Goal: Task Accomplishment & Management: Manage account settings

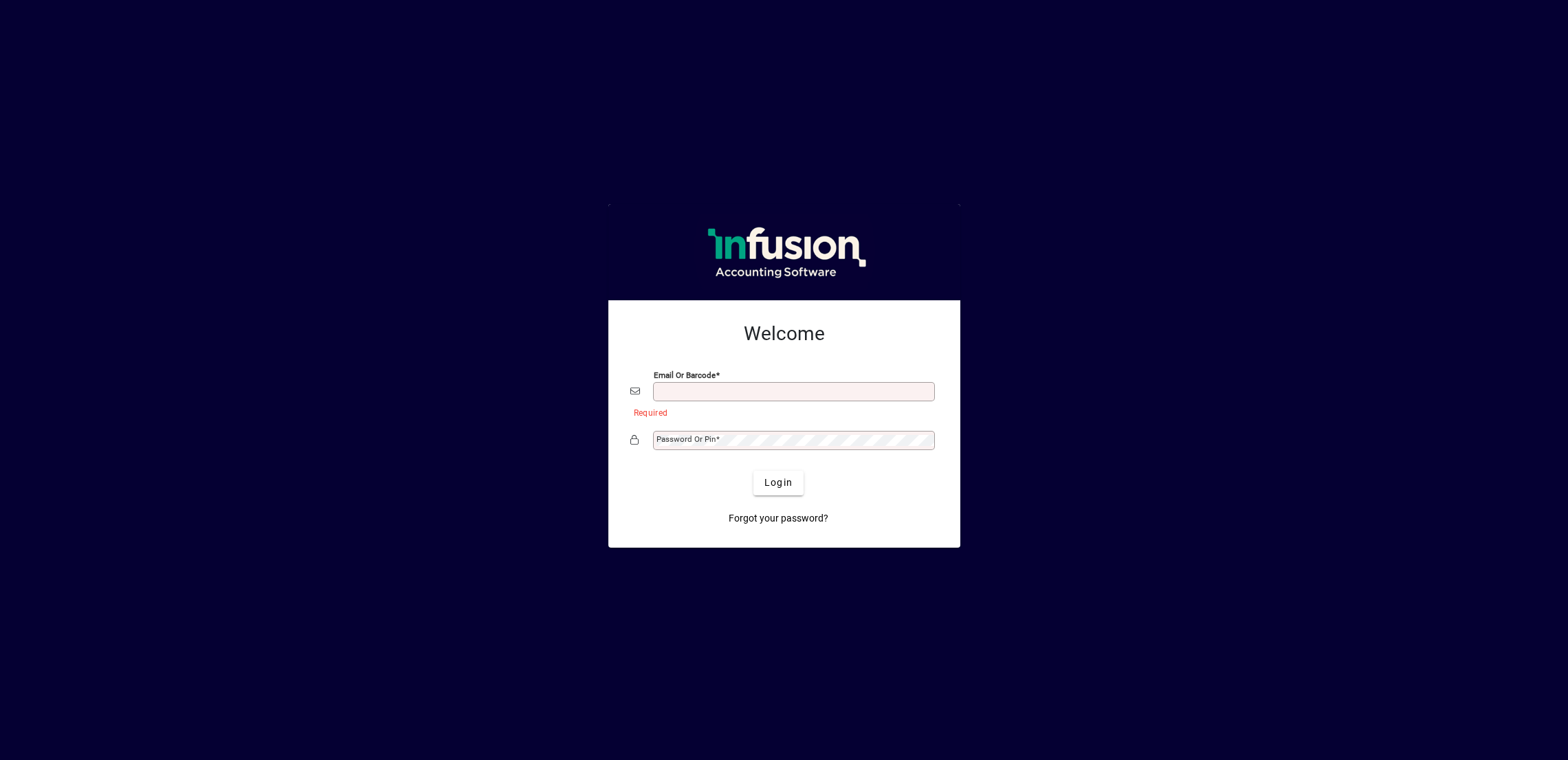
click at [739, 392] on input "Email or Barcode" at bounding box center [795, 391] width 278 height 11
type input "**********"
click at [755, 433] on div "Password or Pin" at bounding box center [793, 441] width 281 height 19
click at [766, 476] on span "Login" at bounding box center [778, 482] width 29 height 15
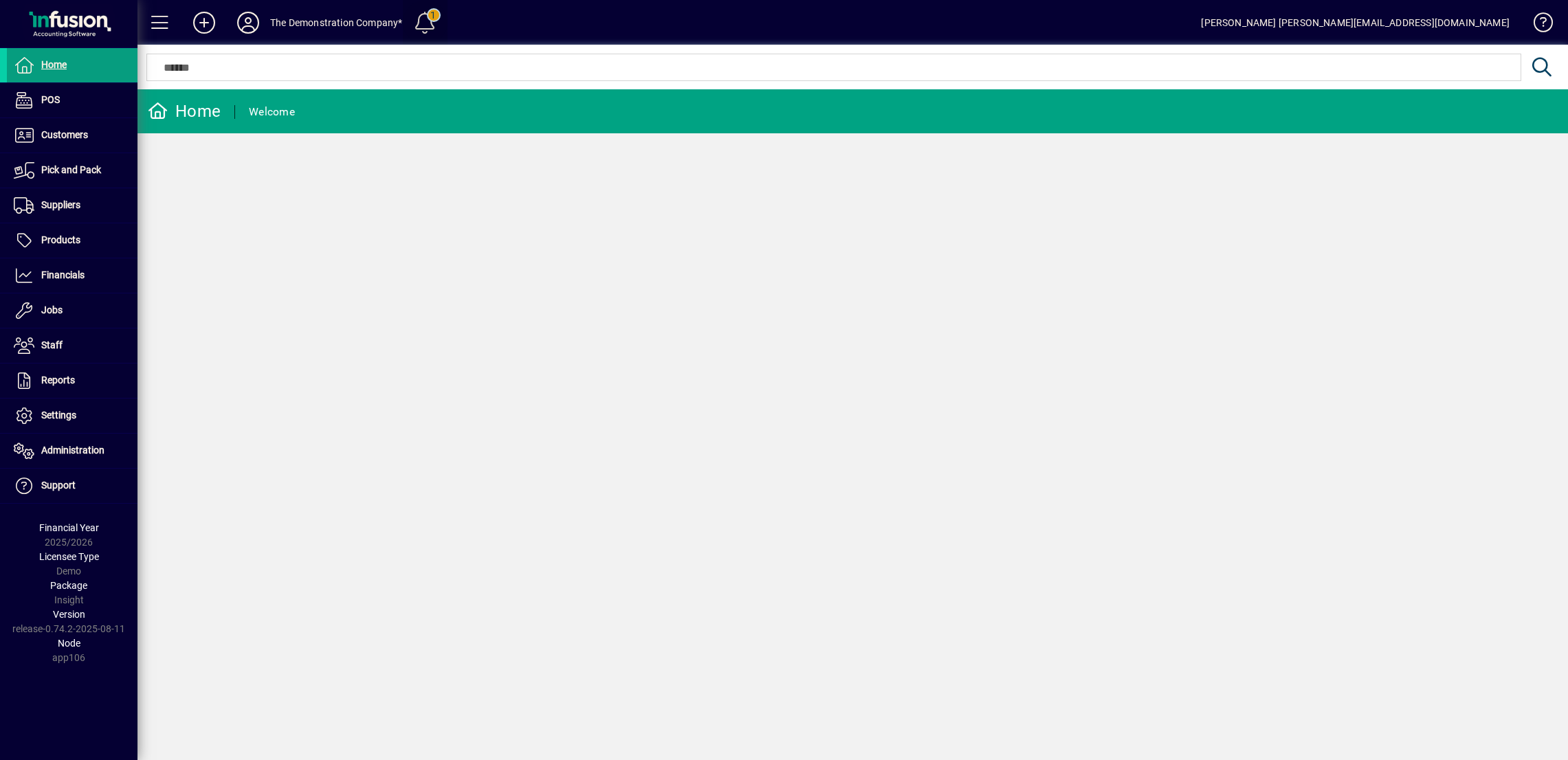
click at [423, 24] on span at bounding box center [425, 23] width 33 height 33
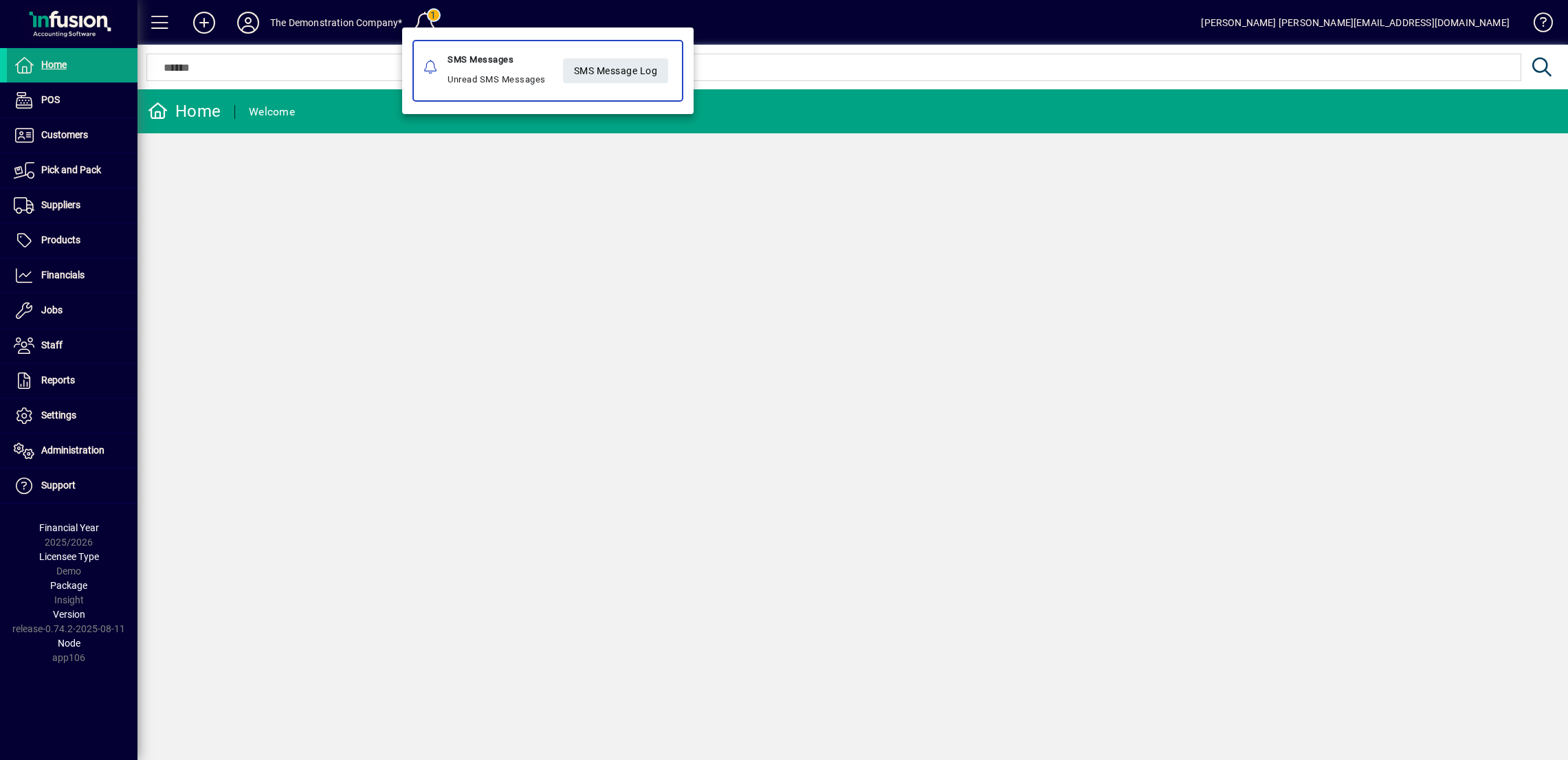
click at [806, 61] on div at bounding box center [784, 380] width 1568 height 760
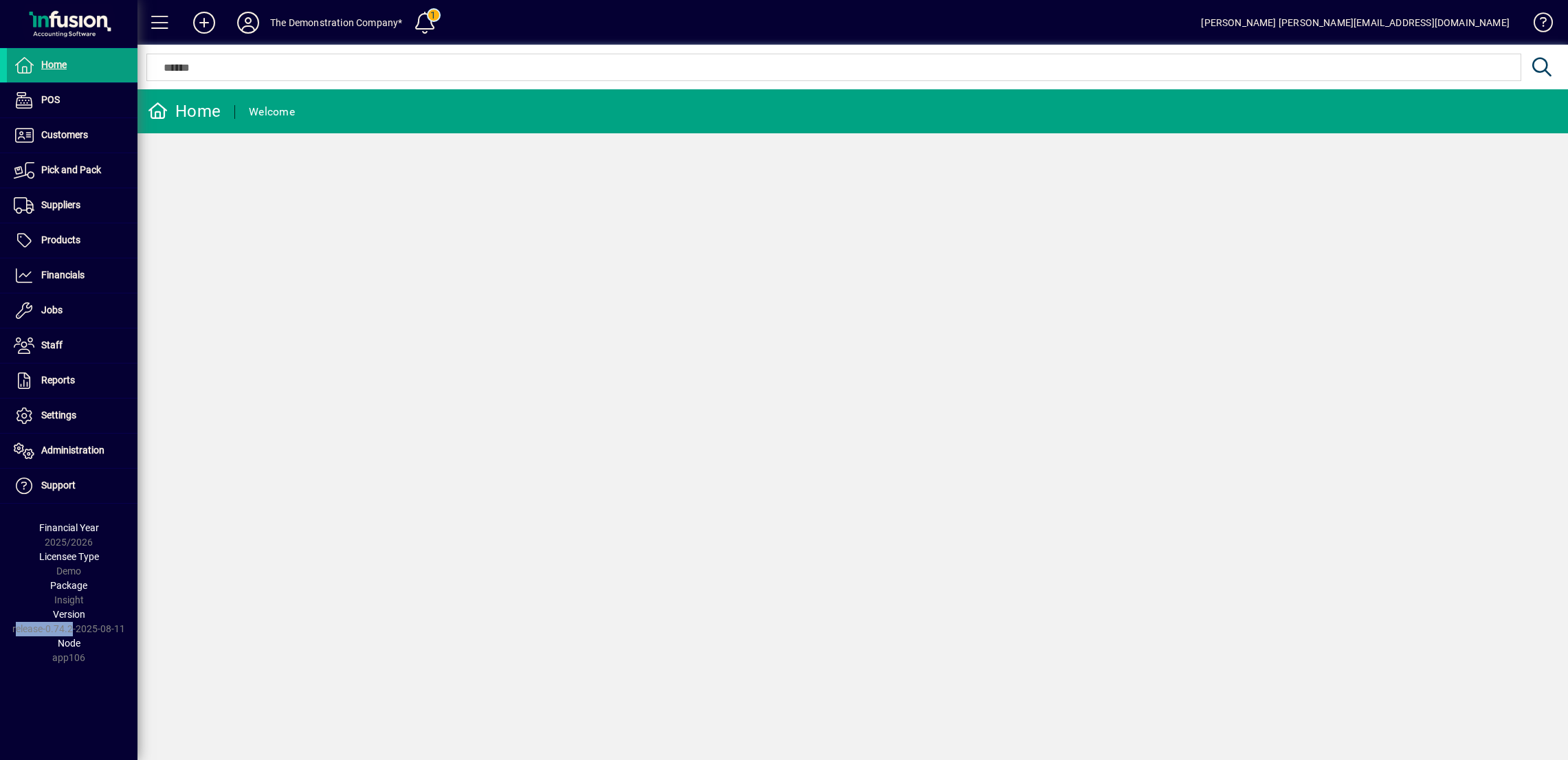
drag, startPoint x: 72, startPoint y: 627, endPoint x: 15, endPoint y: 627, distance: 57.0
click at [15, 627] on div "Version release-0.74.2-2025-08-11" at bounding box center [68, 622] width 138 height 29
click at [34, 641] on div "Node app106" at bounding box center [68, 650] width 138 height 29
drag, startPoint x: 13, startPoint y: 628, endPoint x: 123, endPoint y: 628, distance: 110.0
click at [123, 628] on div "Version release-0.74.2-2025-08-11" at bounding box center [68, 622] width 138 height 29
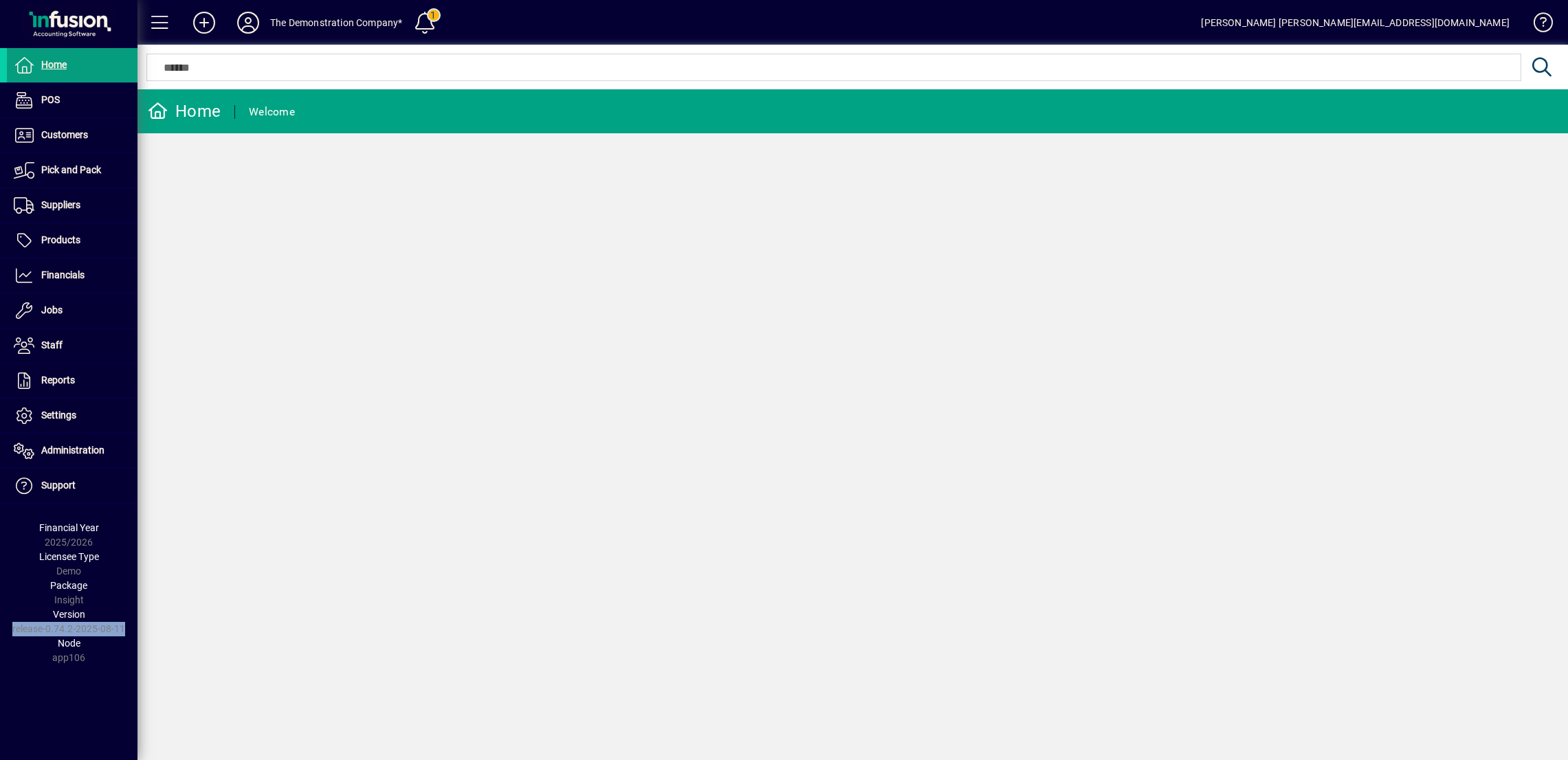
copy div "release-0.74.2-2025-08-11"
click at [248, 18] on icon at bounding box center [248, 22] width 28 height 22
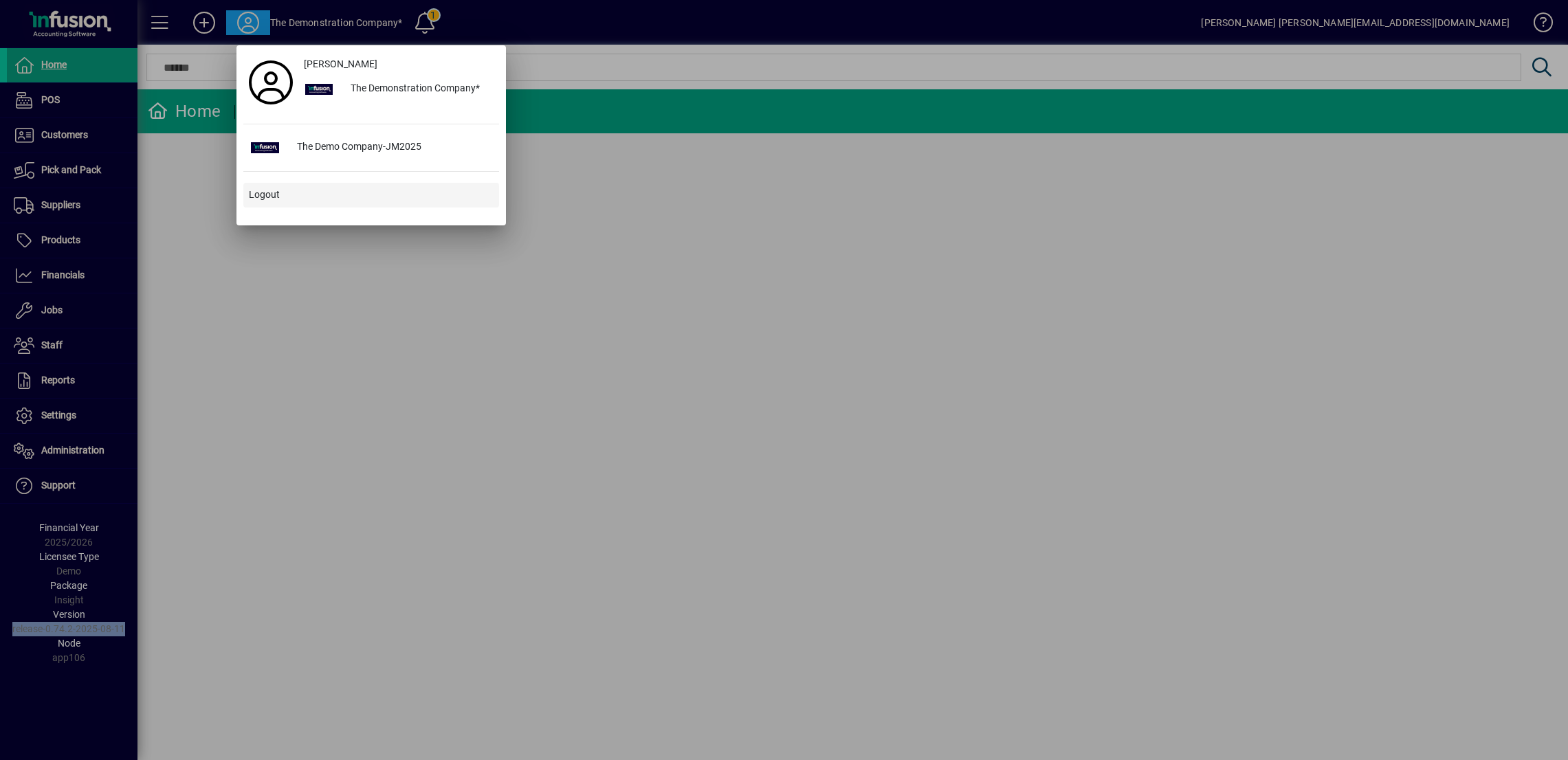
click at [263, 196] on span "Logout" at bounding box center [264, 195] width 31 height 15
